Goal: Information Seeking & Learning: Learn about a topic

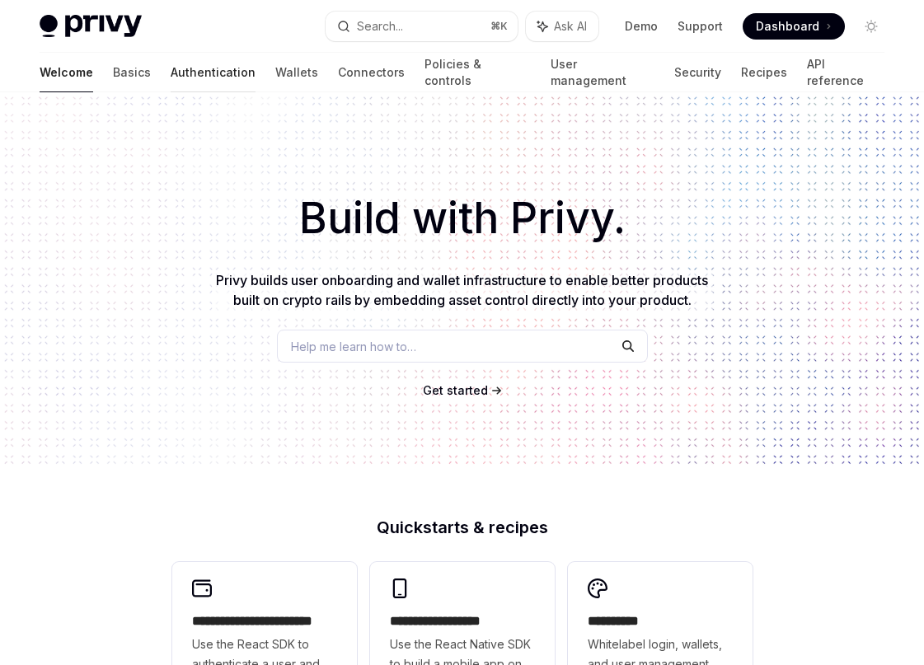
click at [171, 76] on link "Authentication" at bounding box center [213, 73] width 85 height 40
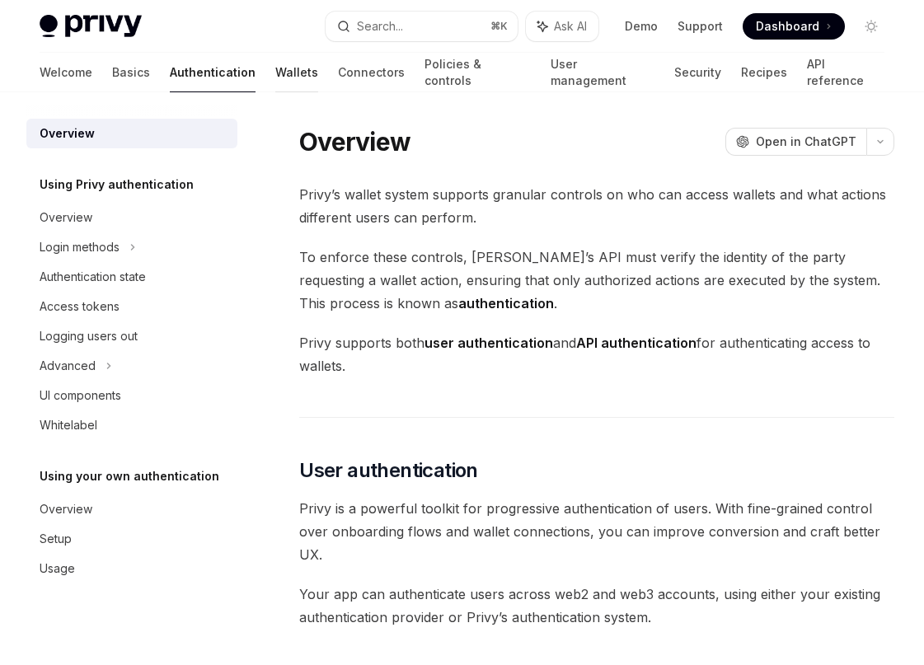
click at [275, 70] on link "Wallets" at bounding box center [296, 73] width 43 height 40
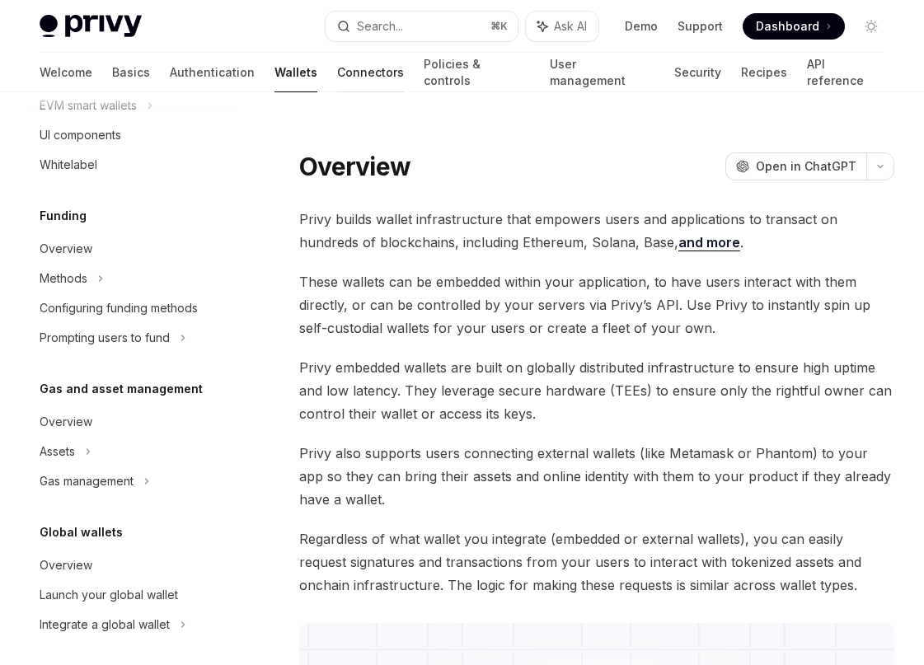
click at [337, 78] on link "Connectors" at bounding box center [370, 73] width 67 height 40
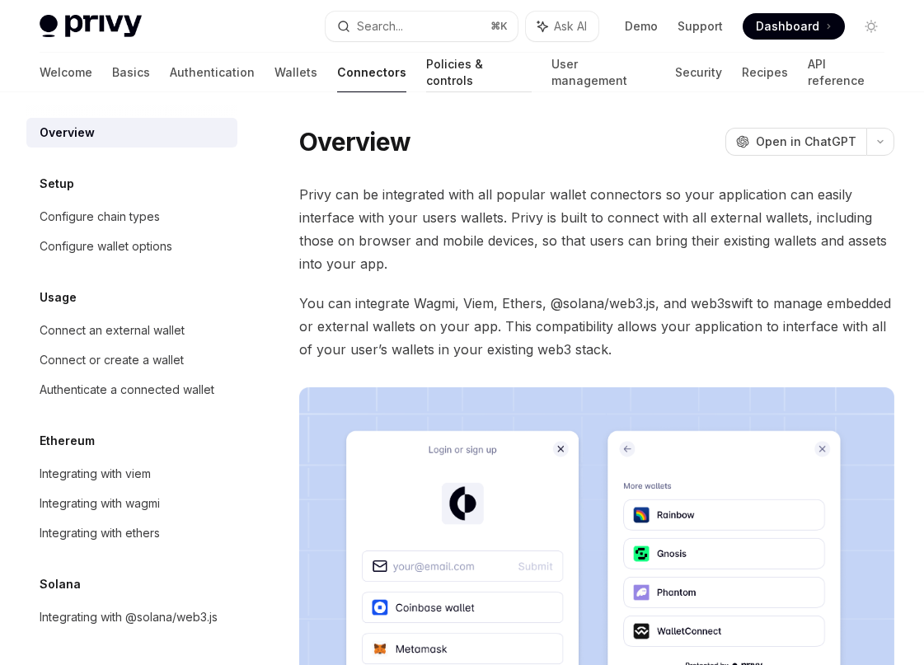
click at [426, 66] on link "Policies & controls" at bounding box center [479, 73] width 106 height 40
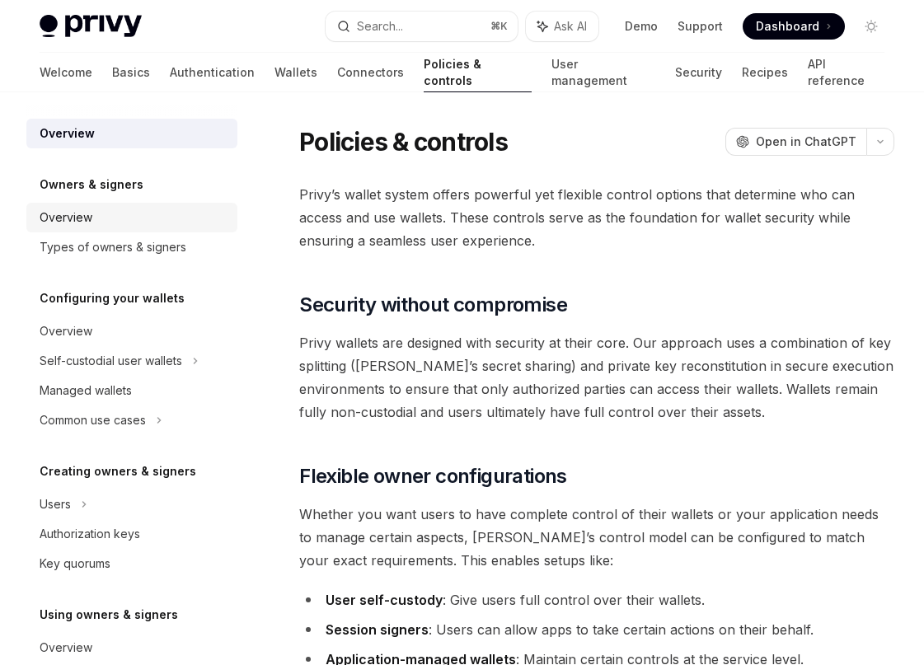
click at [142, 223] on div "Overview" at bounding box center [134, 218] width 188 height 20
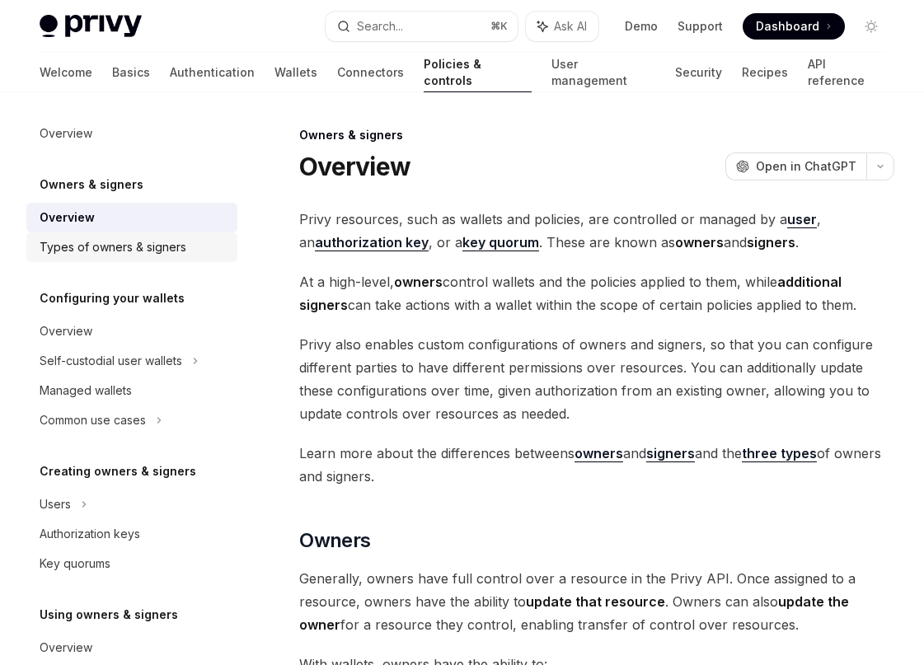
click at [141, 249] on div "Types of owners & signers" at bounding box center [113, 247] width 147 height 20
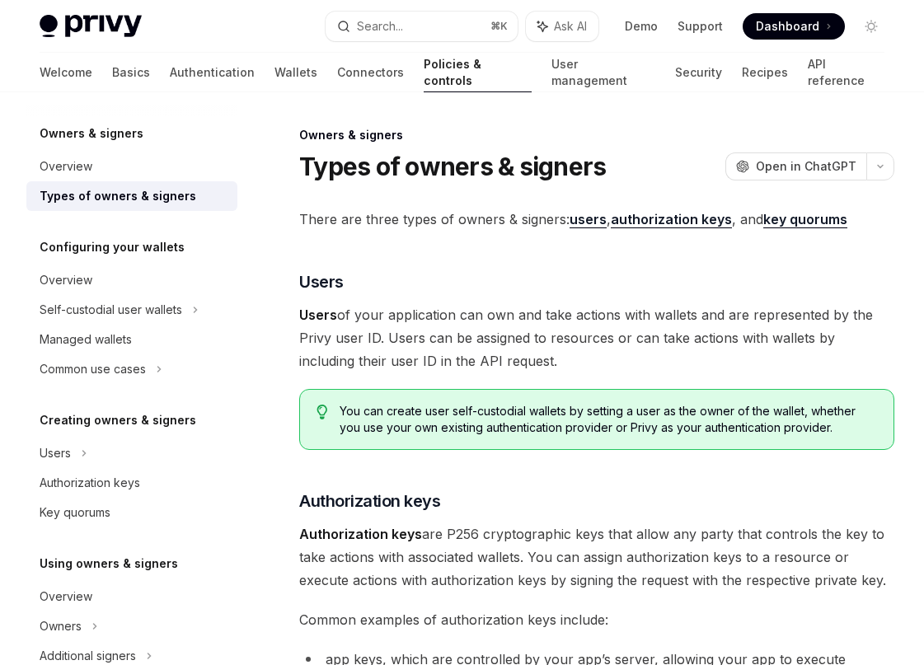
scroll to position [70, 0]
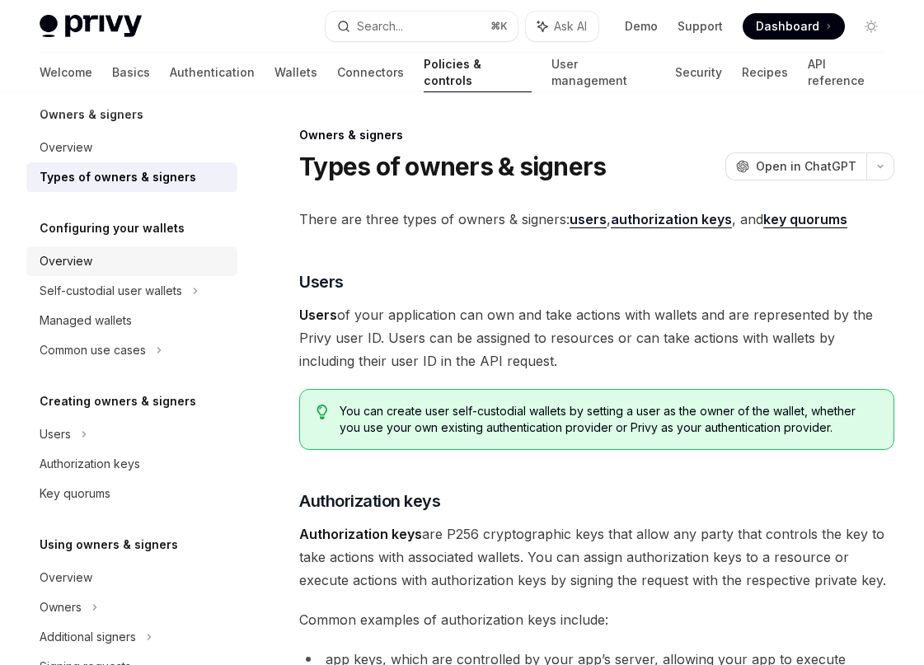
click at [124, 265] on div "Overview" at bounding box center [134, 261] width 188 height 20
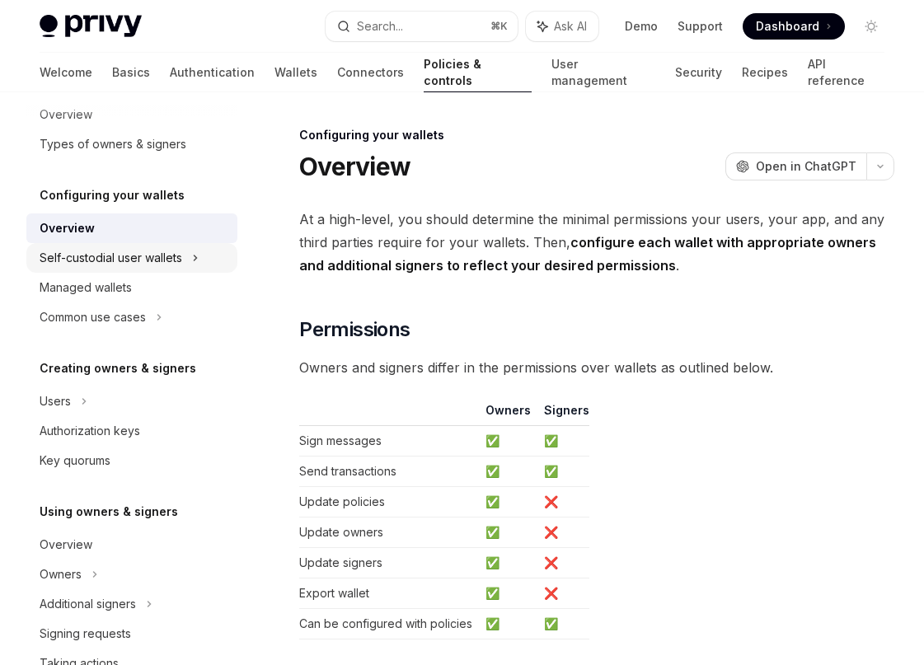
click at [130, 264] on div "Self-custodial user wallets" at bounding box center [111, 258] width 143 height 20
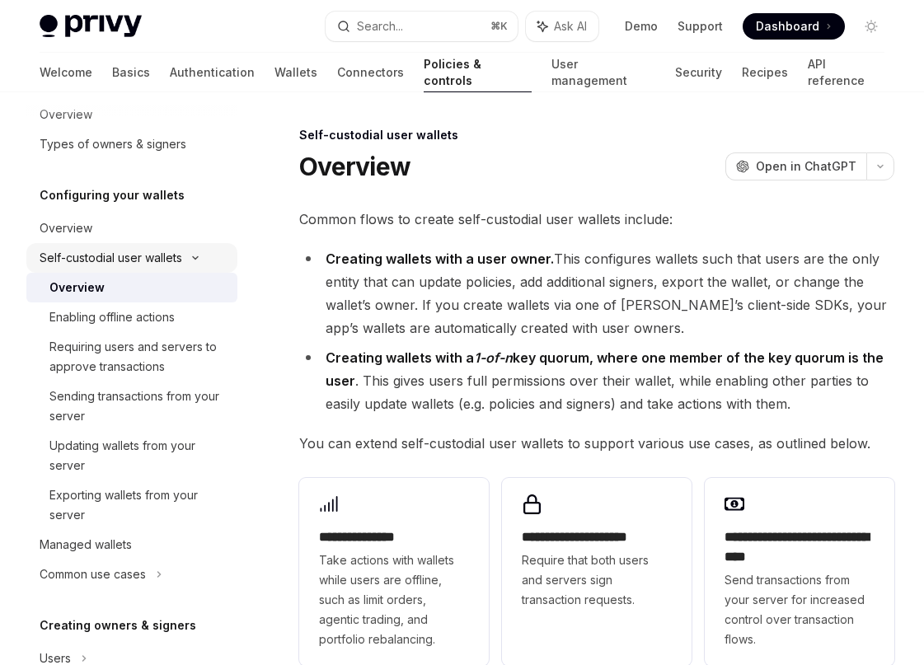
click at [148, 252] on div "Self-custodial user wallets" at bounding box center [111, 258] width 143 height 20
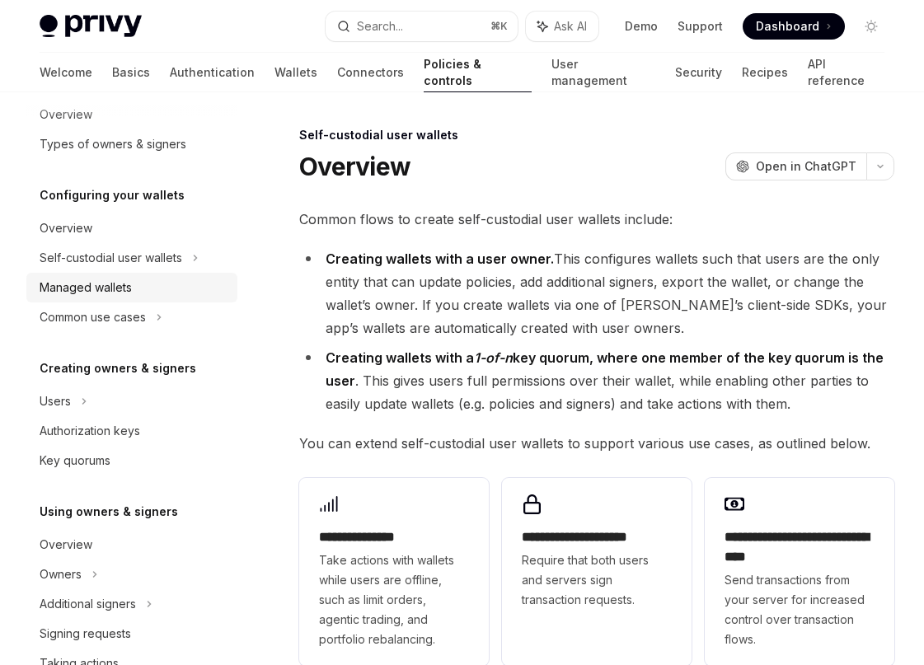
click at [129, 298] on link "Managed wallets" at bounding box center [131, 288] width 211 height 30
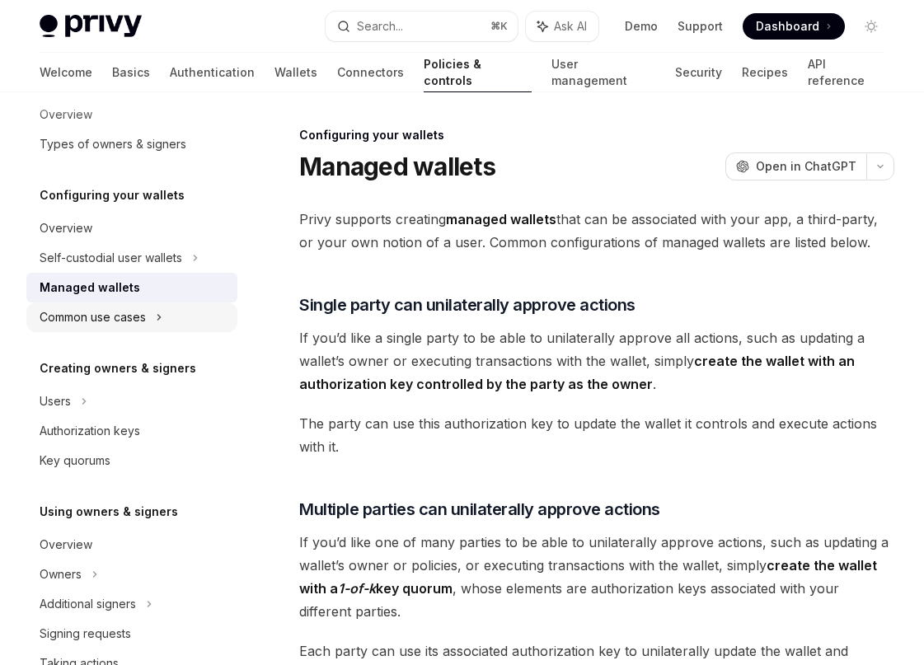
click at [125, 313] on div "Common use cases" at bounding box center [93, 317] width 106 height 20
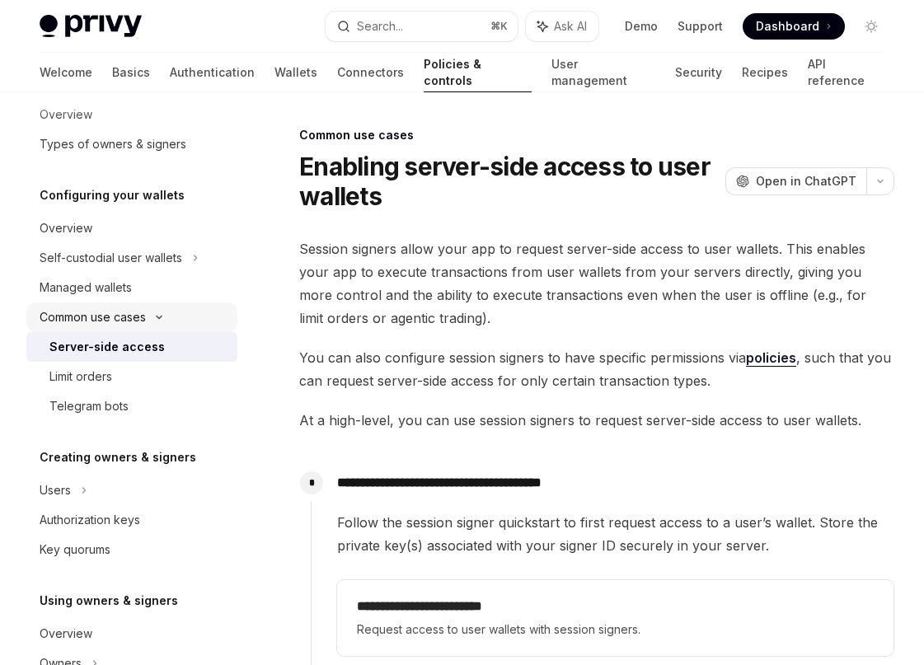
click at [125, 313] on div "Common use cases" at bounding box center [93, 317] width 106 height 20
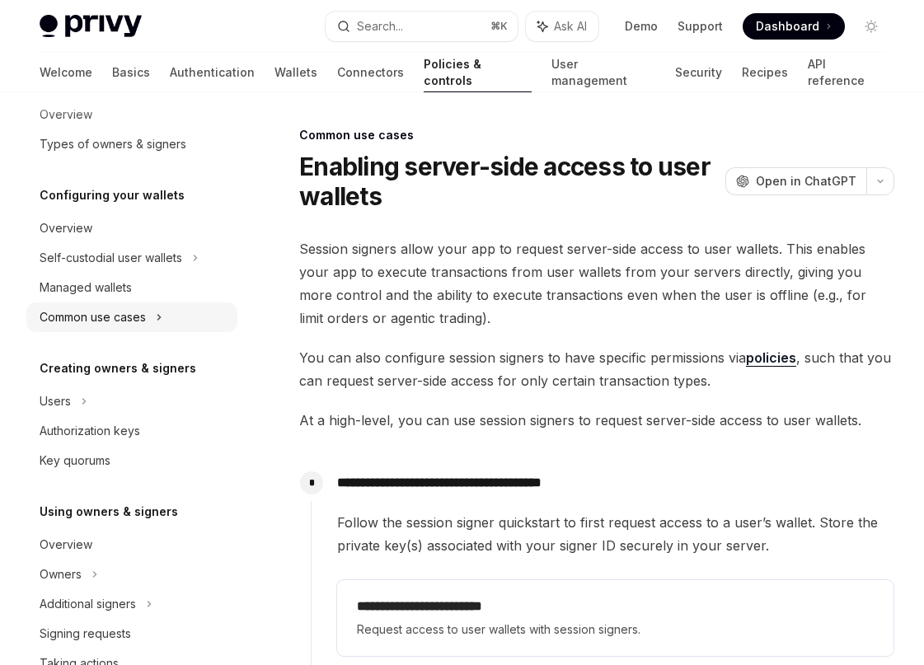
click at [125, 313] on div "Common use cases" at bounding box center [93, 317] width 106 height 20
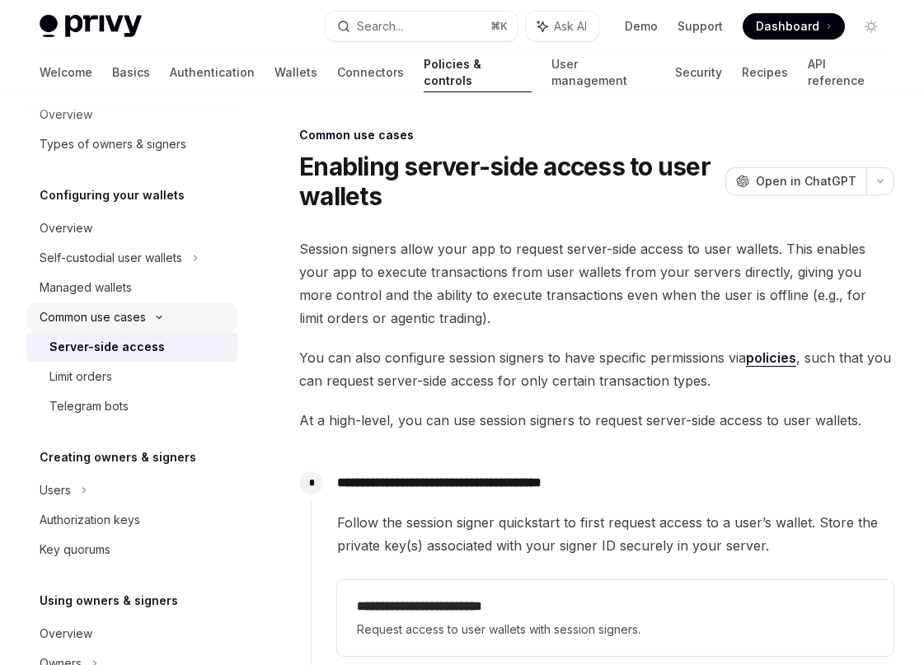
click at [125, 313] on div "Common use cases" at bounding box center [93, 317] width 106 height 20
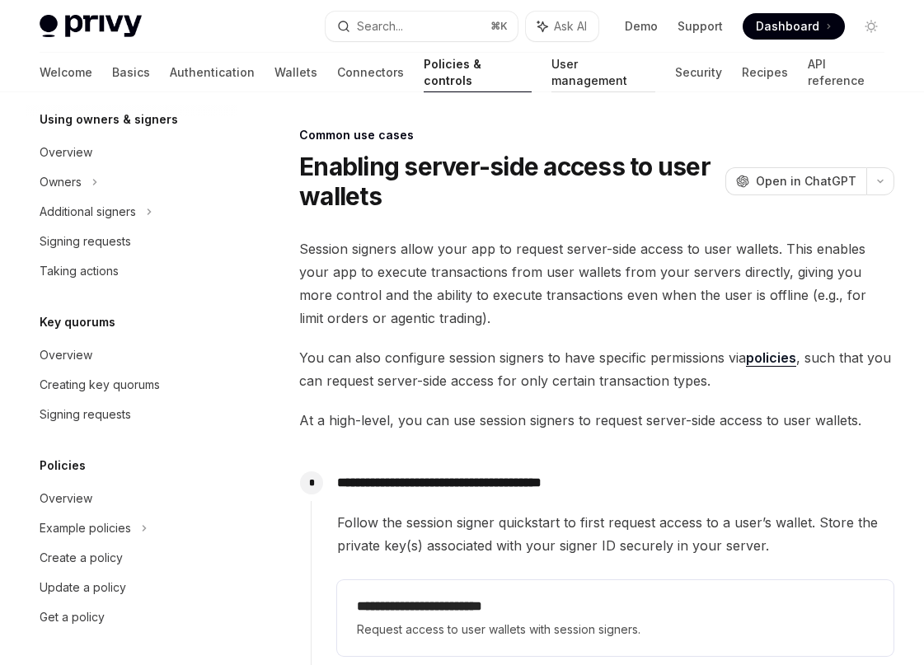
click at [551, 71] on link "User management" at bounding box center [603, 73] width 104 height 40
type textarea "*"
